Goal: Register for event/course

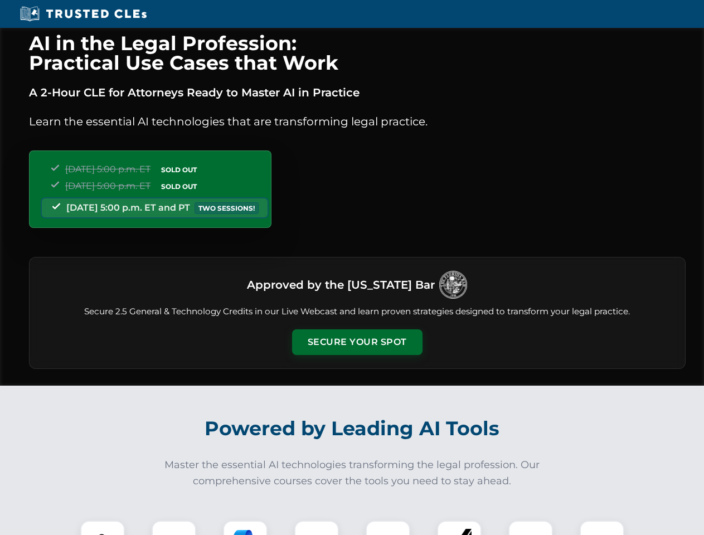
click at [357, 342] on button "Secure Your Spot" at bounding box center [357, 342] width 130 height 26
click at [103, 528] on img at bounding box center [102, 543] width 32 height 32
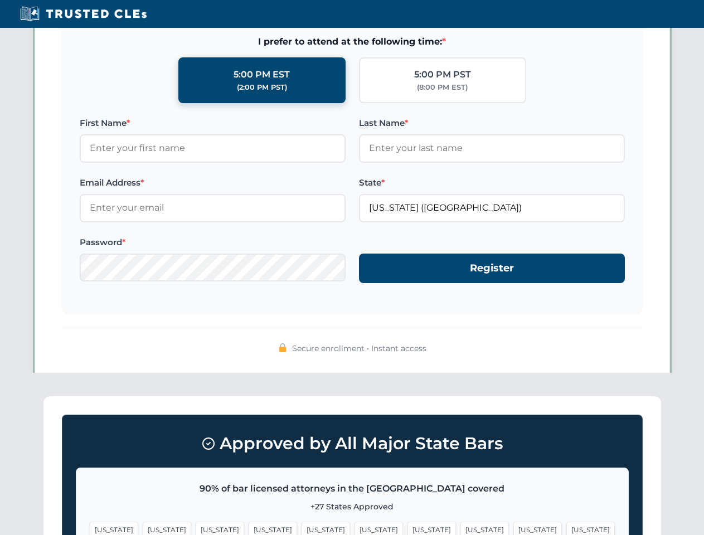
click at [407, 528] on span "[US_STATE]" at bounding box center [431, 530] width 48 height 16
click at [513, 528] on span "[US_STATE]" at bounding box center [537, 530] width 48 height 16
